Goal: Navigation & Orientation: Find specific page/section

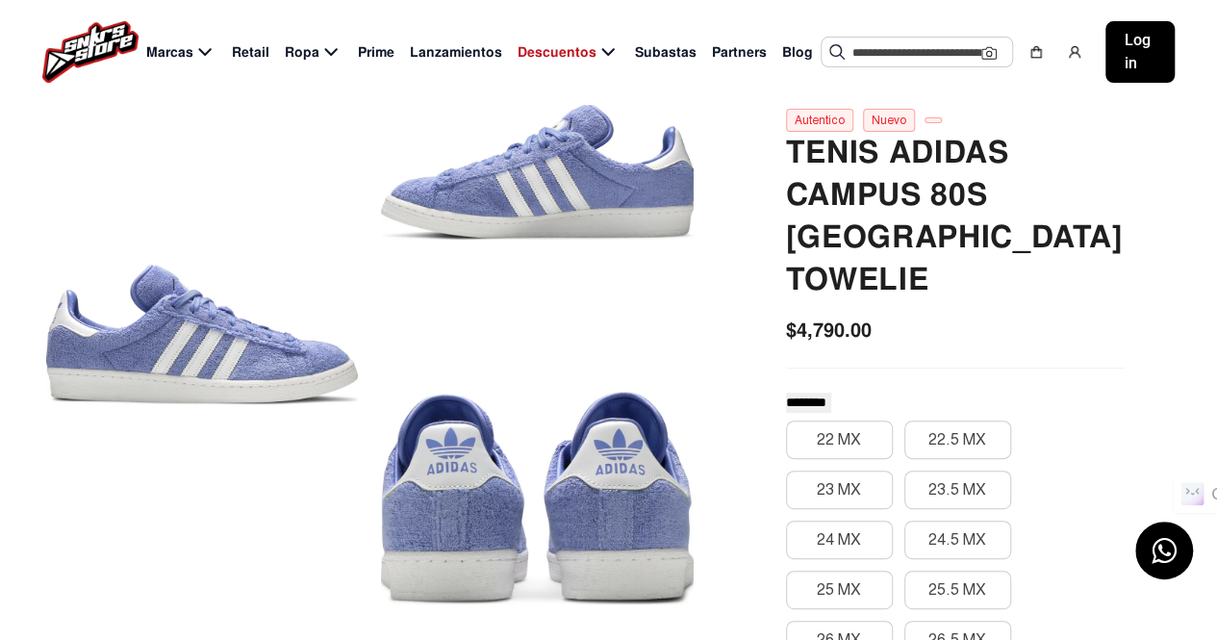
scroll to position [366, 0]
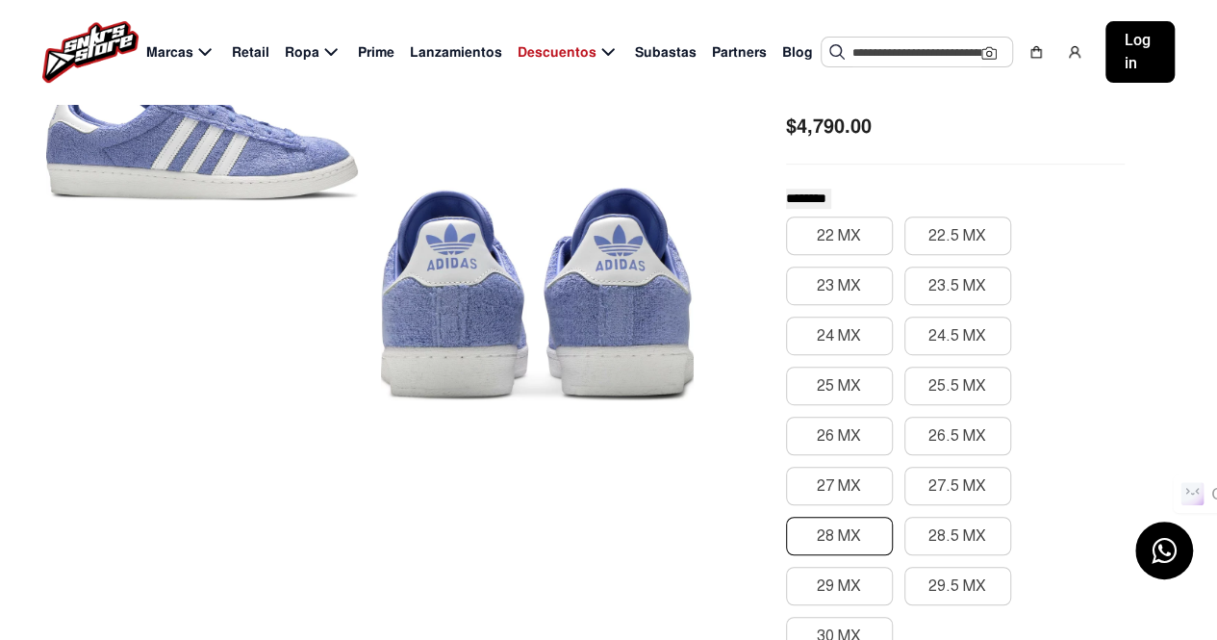
click at [863, 517] on button "28 MX" at bounding box center [839, 536] width 107 height 38
click at [813, 517] on button "28 MX" at bounding box center [839, 536] width 107 height 38
click at [933, 416] on div "22 MX 22.5 MX 23 MX 23.5 MX 24 MX 24.5 MX 25 MX 25.5 MX 26 MX 26.5 MX 27 MX 27.…" at bounding box center [955, 435] width 339 height 439
click at [943, 467] on button "27.5 MX" at bounding box center [957, 486] width 107 height 38
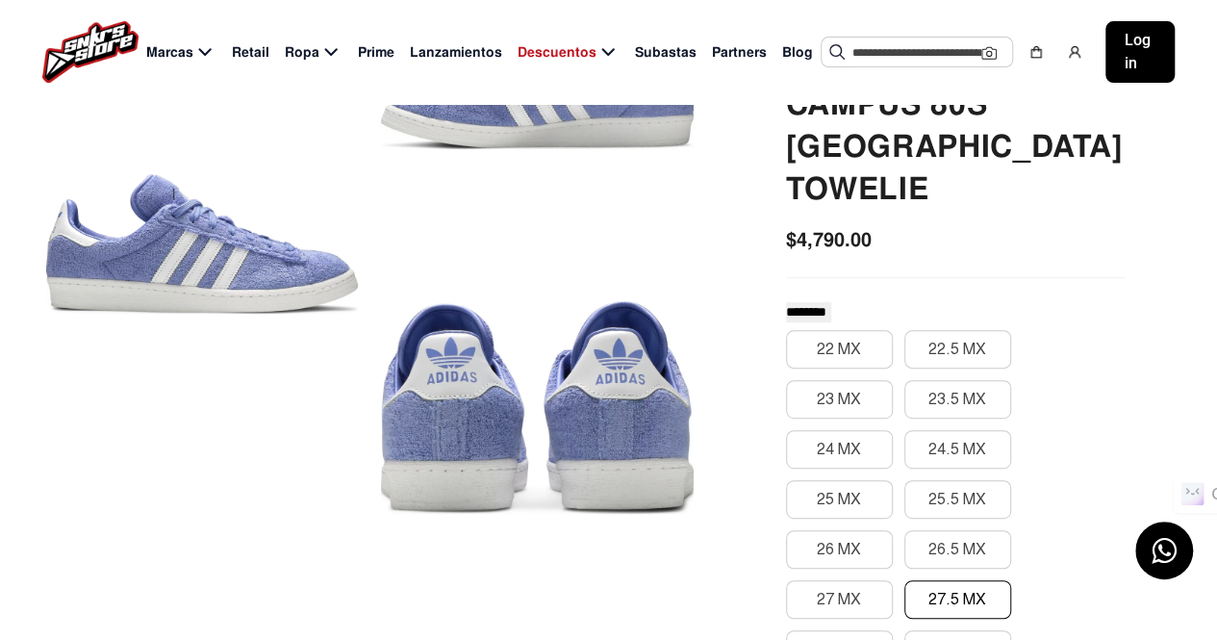
scroll to position [255, 0]
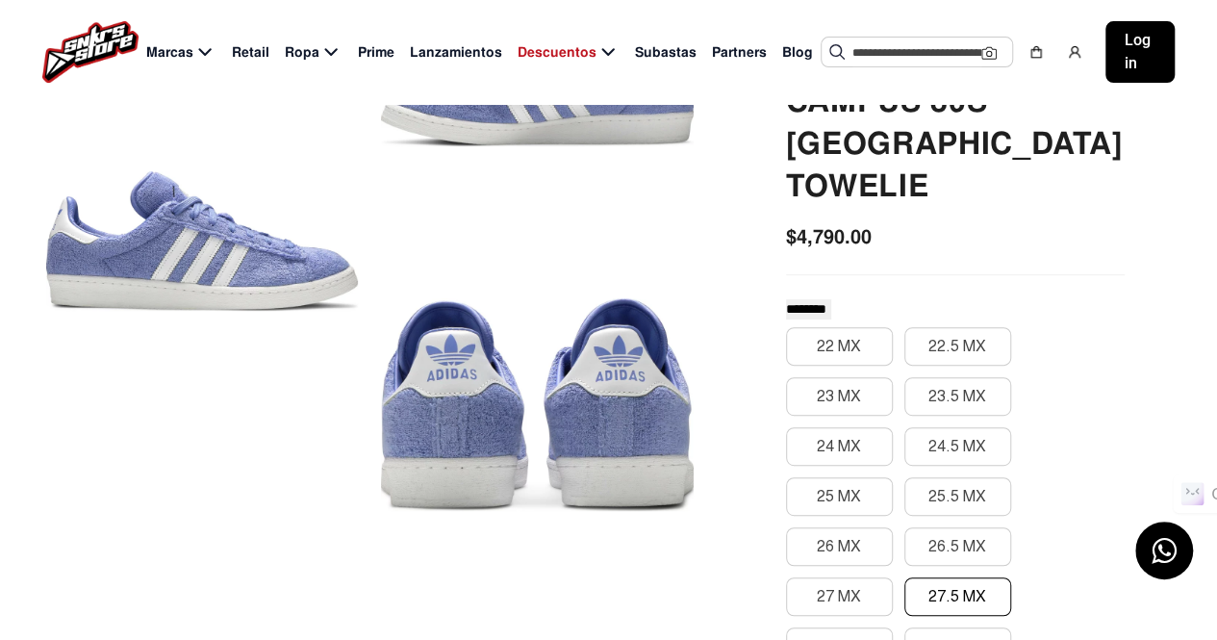
click at [506, 403] on div at bounding box center [537, 405] width 312 height 304
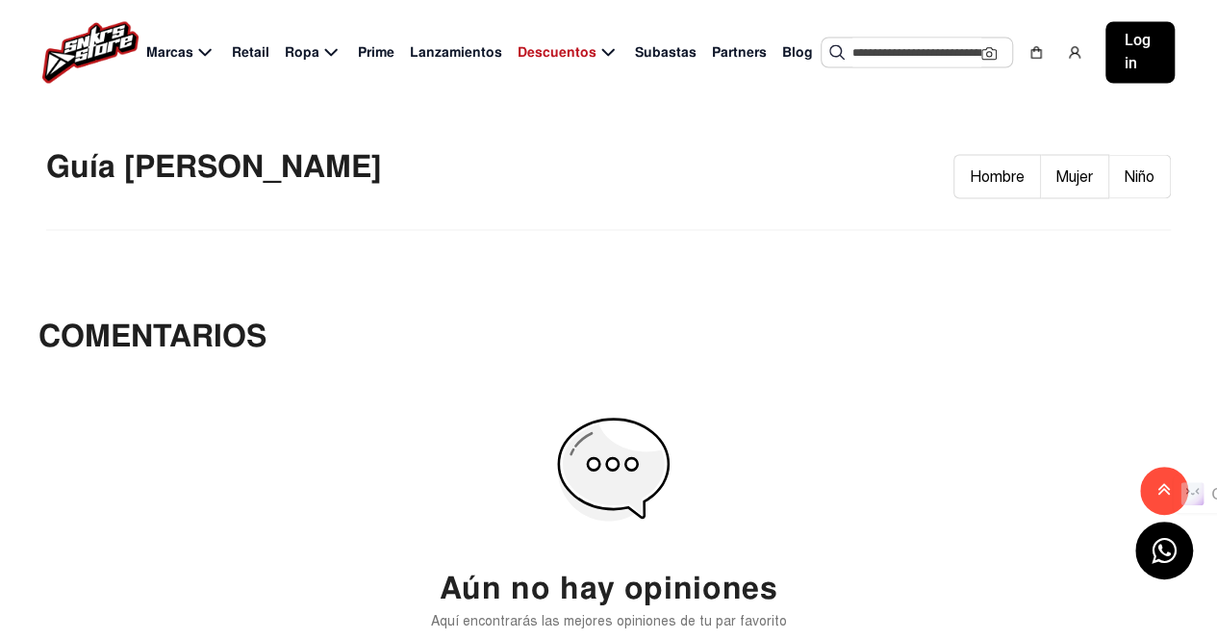
scroll to position [1730, 0]
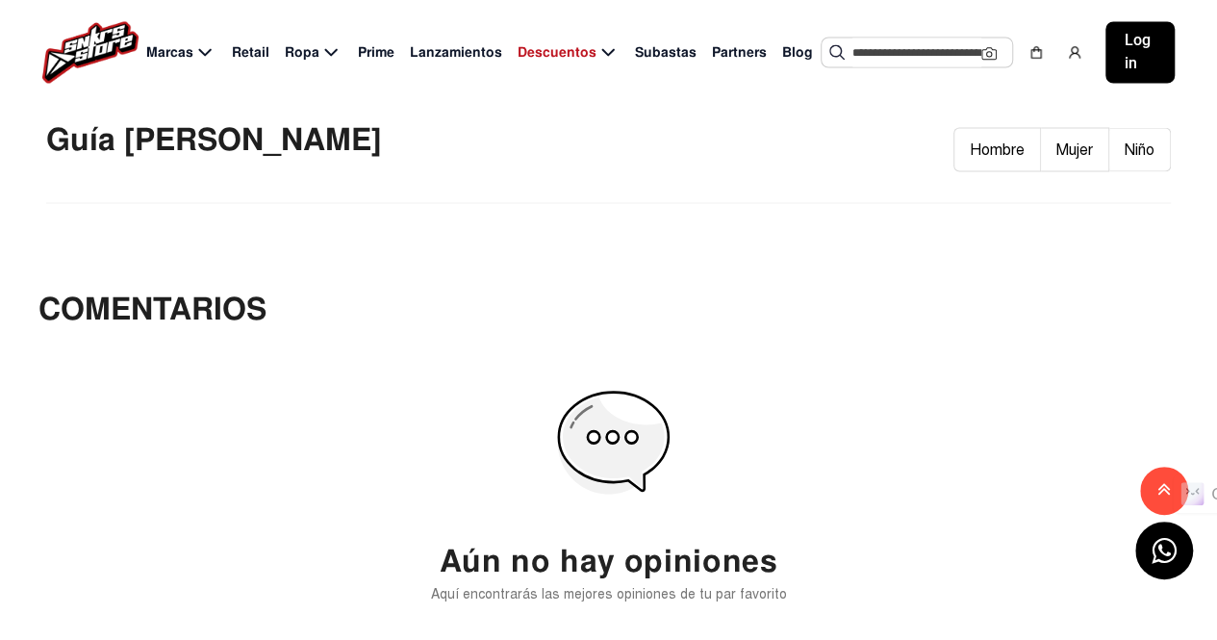
click at [644, 543] on h2 "Aún no hay opiniones" at bounding box center [609, 561] width 339 height 37
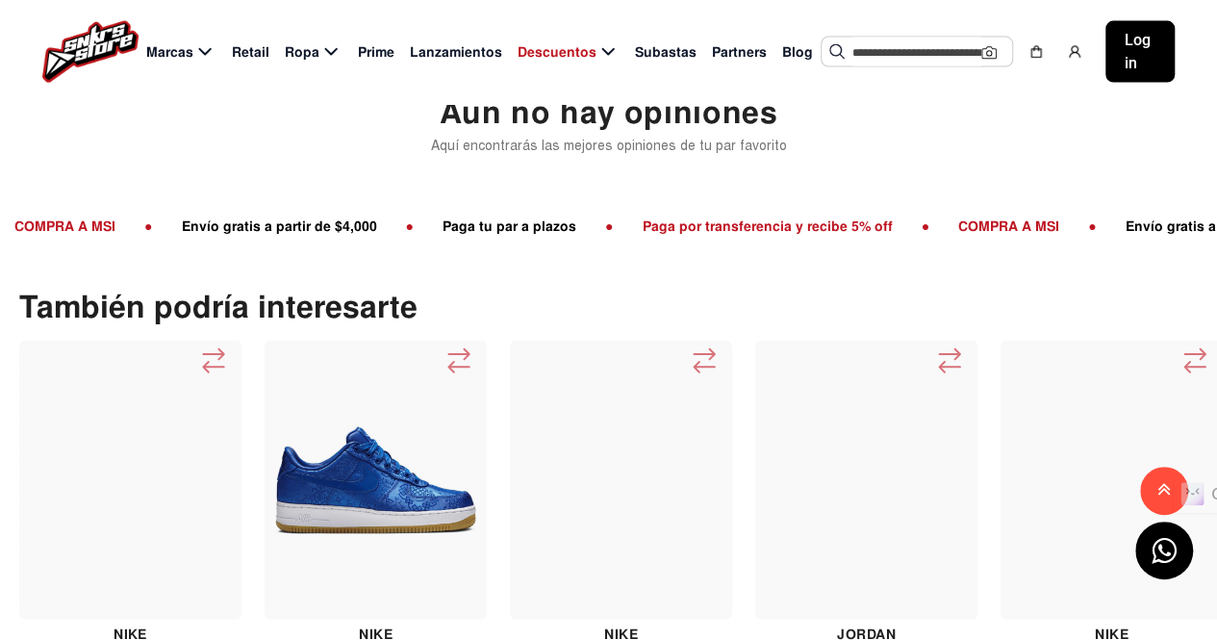
scroll to position [3032, 0]
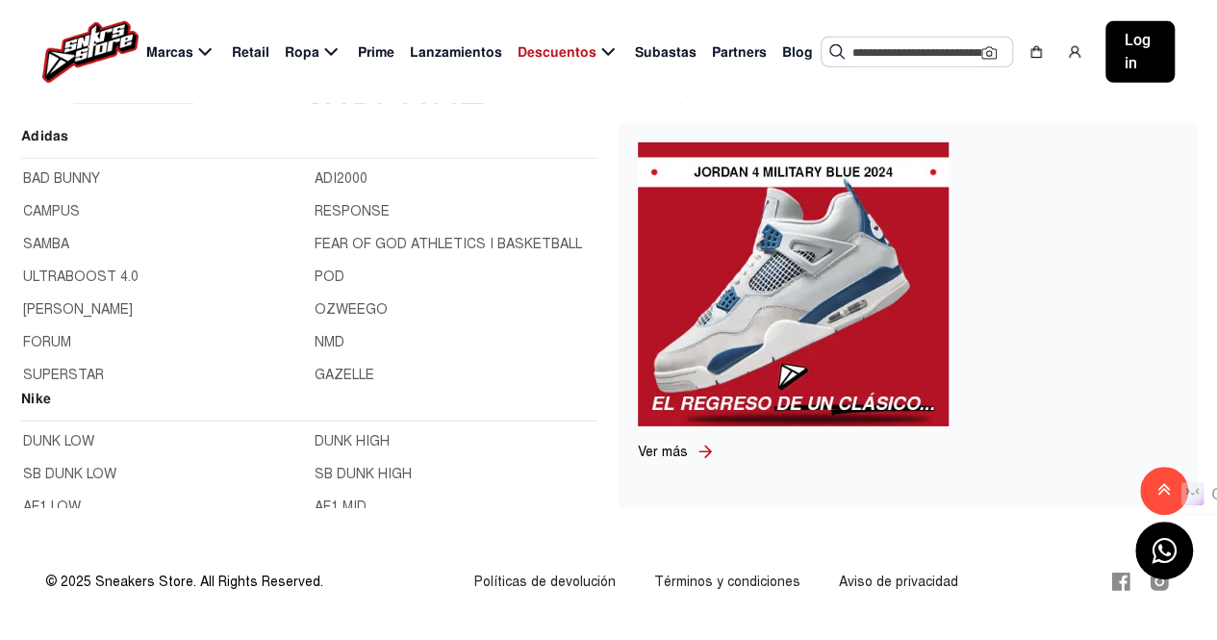
click at [103, 173] on link "BAD BUNNY" at bounding box center [163, 178] width 280 height 21
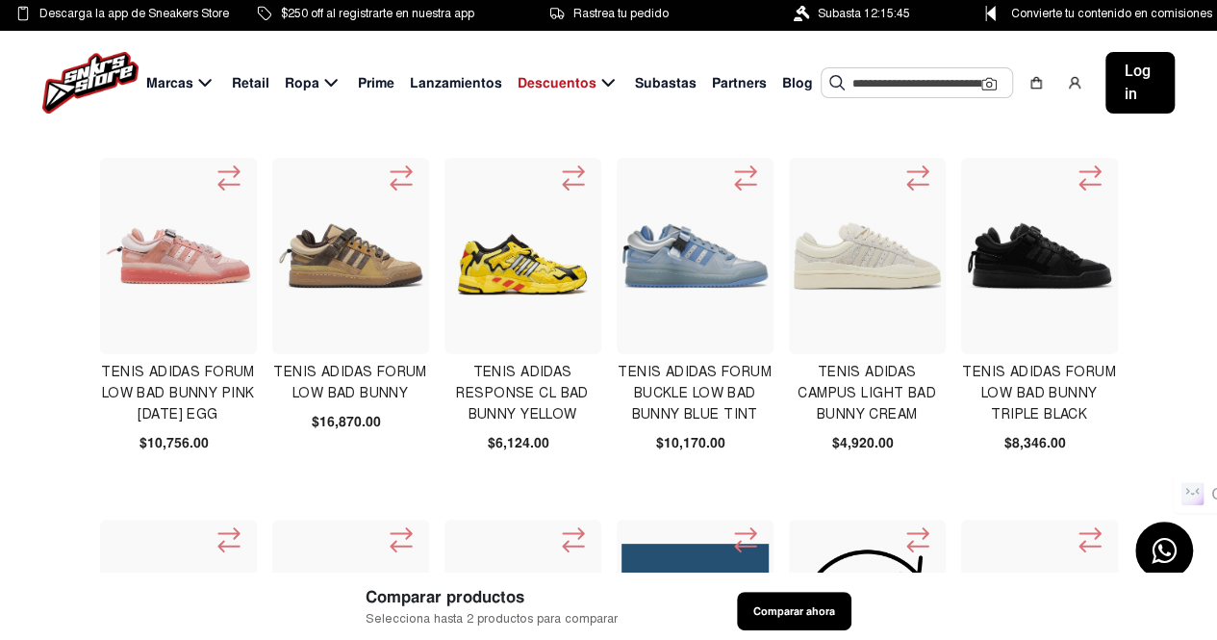
click at [153, 293] on img at bounding box center [179, 256] width 148 height 148
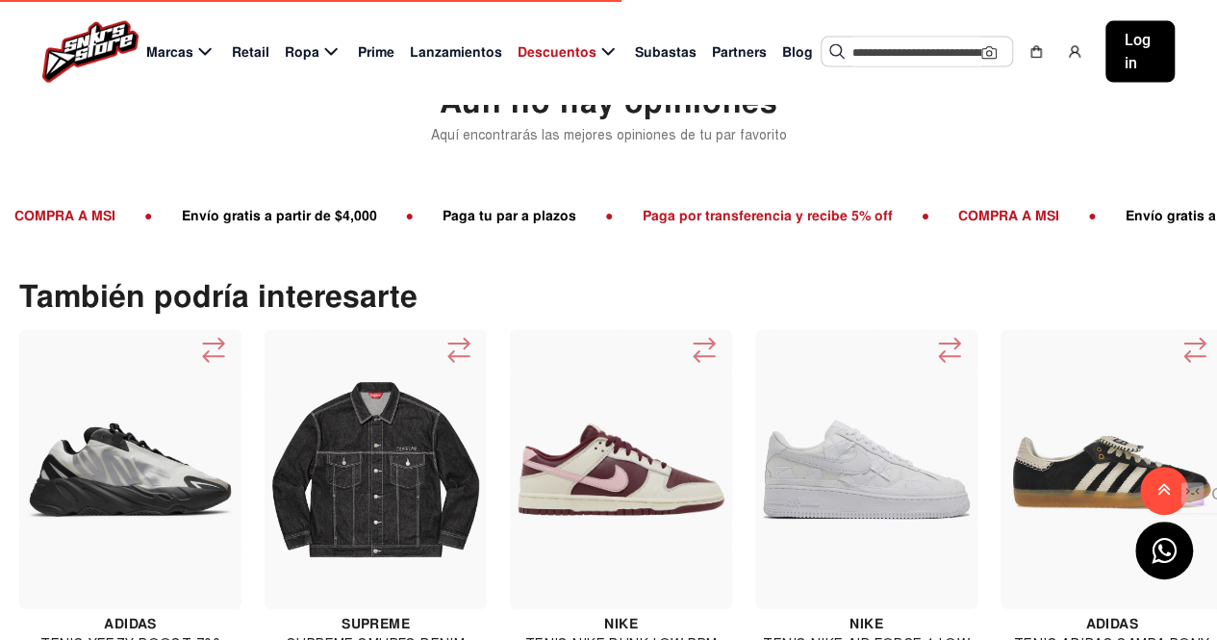
scroll to position [2173, 0]
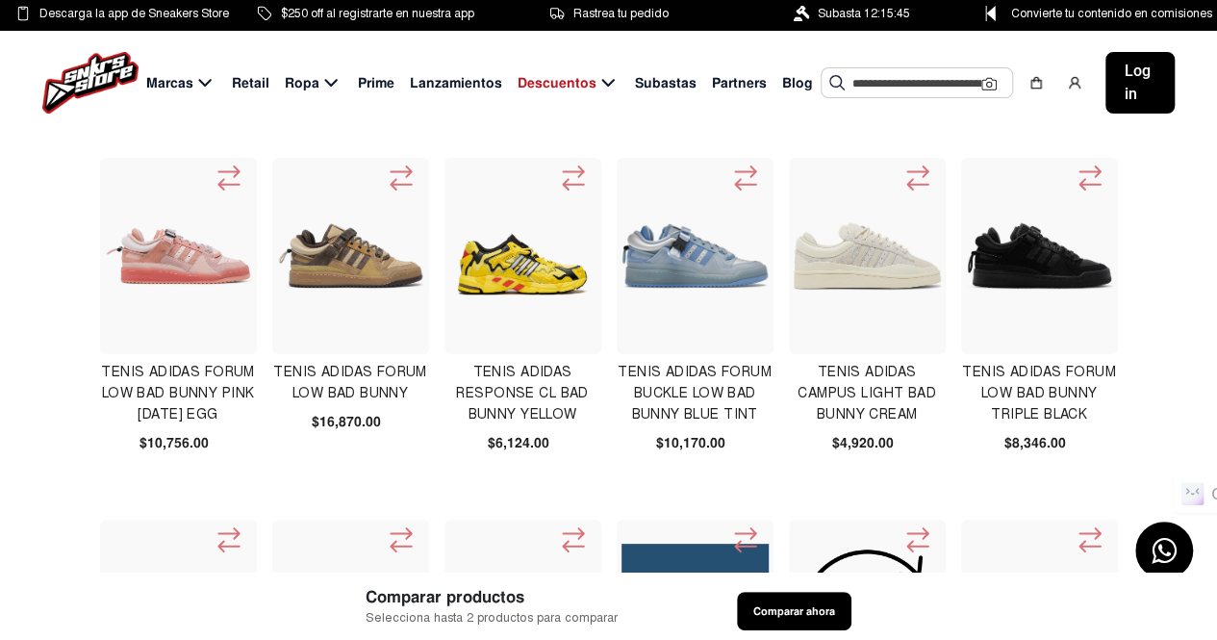
click at [877, 279] on img at bounding box center [868, 256] width 148 height 148
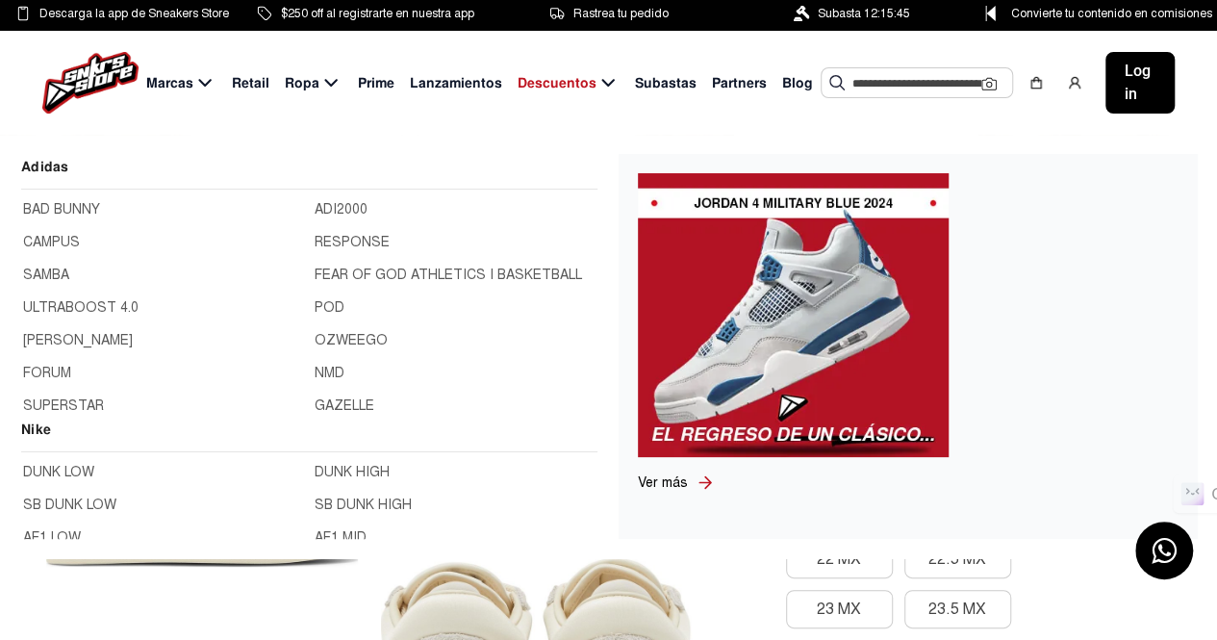
click at [113, 76] on img at bounding box center [90, 83] width 96 height 62
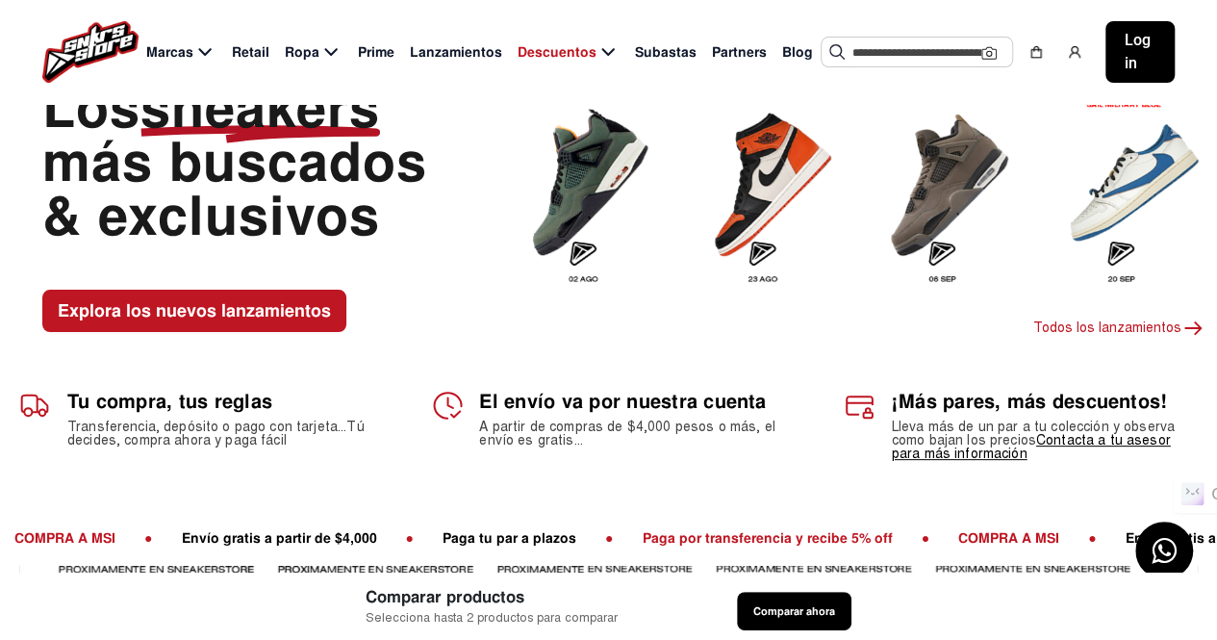
scroll to position [83, 0]
